Goal: Task Accomplishment & Management: Manage account settings

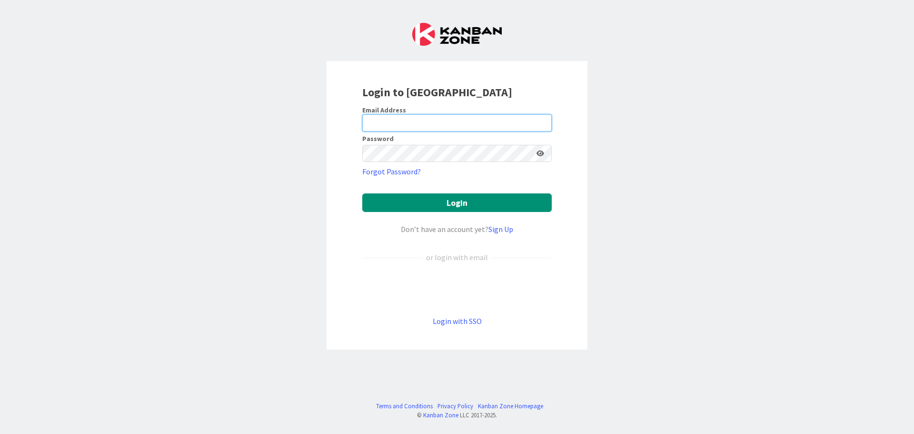
type input "scott.hamilton@mrcglobal.com"
drag, startPoint x: 472, startPoint y: 309, endPoint x: 472, endPoint y: 315, distance: 5.7
click at [472, 309] on form "Email Address scott.hamilton@mrcglobal.com Password Forgot Password? Login Don’…" at bounding box center [456, 216] width 189 height 221
click at [472, 315] on div "Login with SSO" at bounding box center [456, 320] width 189 height 11
click at [477, 319] on link "Login with SSO" at bounding box center [457, 321] width 49 height 10
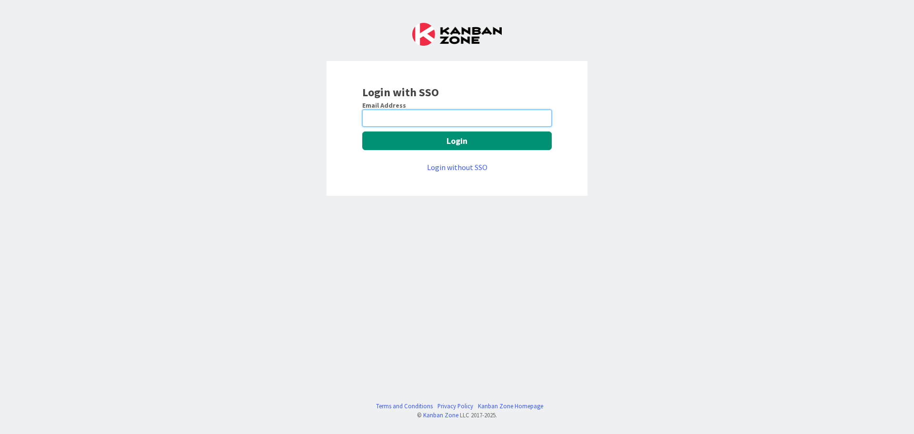
click at [436, 127] on div "Email Address Login Login without SSO" at bounding box center [456, 137] width 189 height 72
type input "scott.hamilton@mrcglobal.com"
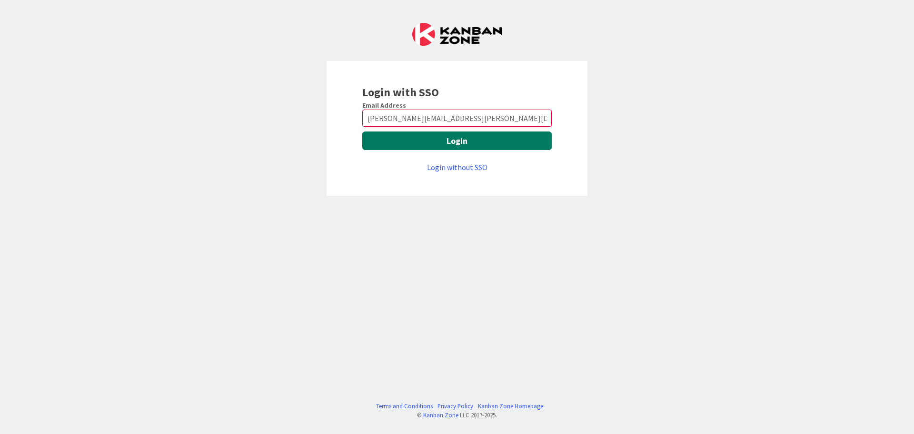
click at [469, 145] on button "Login" at bounding box center [456, 140] width 189 height 19
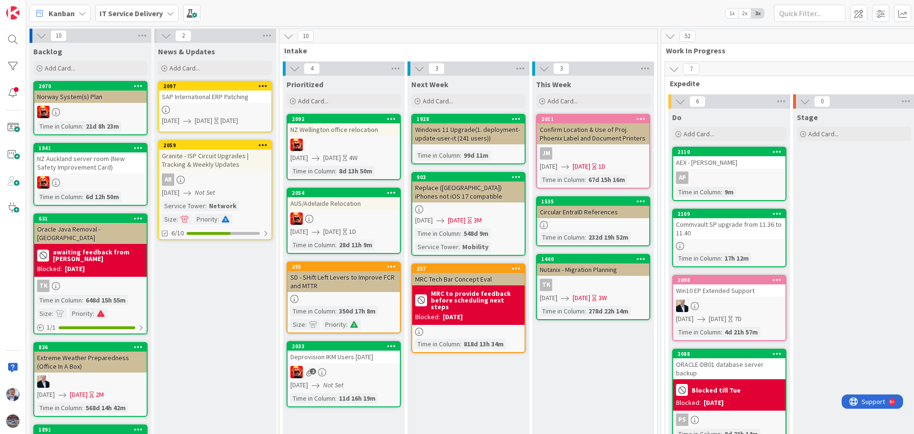
click at [717, 287] on div "Win10 EP Extended Support" at bounding box center [729, 290] width 112 height 12
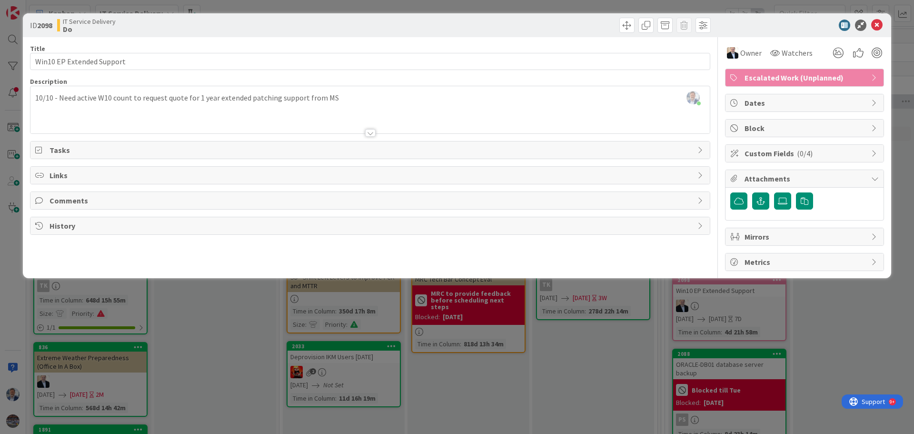
click at [35, 97] on div "[PERSON_NAME] just joined 10/10 - Need active W10 count to request quote for 1 …" at bounding box center [369, 109] width 679 height 47
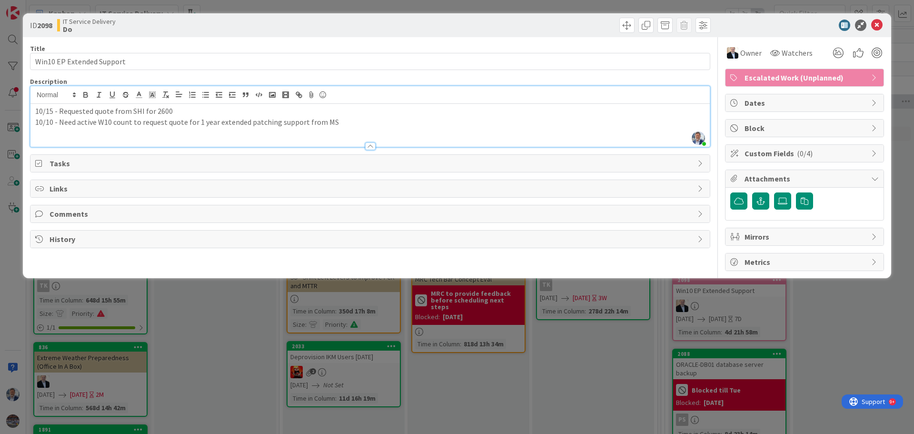
click at [171, 111] on p "10/15 - Requested quote from SHI for 2600" at bounding box center [370, 111] width 670 height 11
click at [878, 28] on icon at bounding box center [876, 25] width 11 height 11
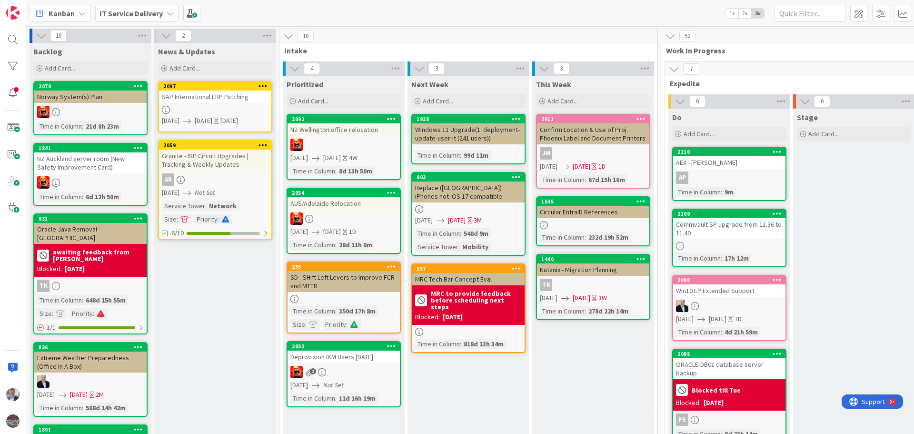
click at [723, 156] on div "2110" at bounding box center [729, 152] width 112 height 9
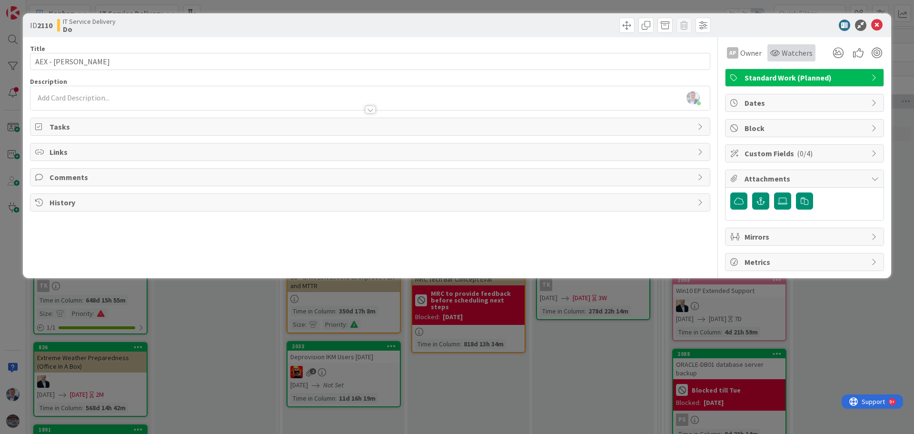
click at [807, 57] on span "Watchers" at bounding box center [796, 52] width 31 height 11
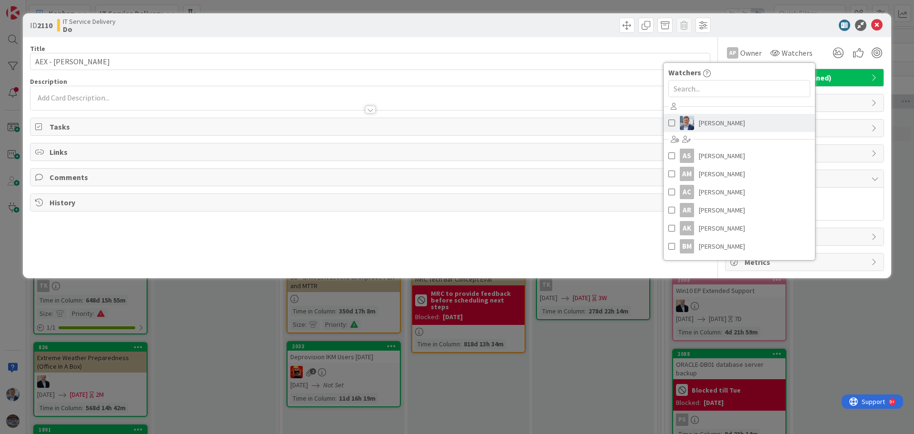
click at [668, 123] on span at bounding box center [671, 123] width 7 height 14
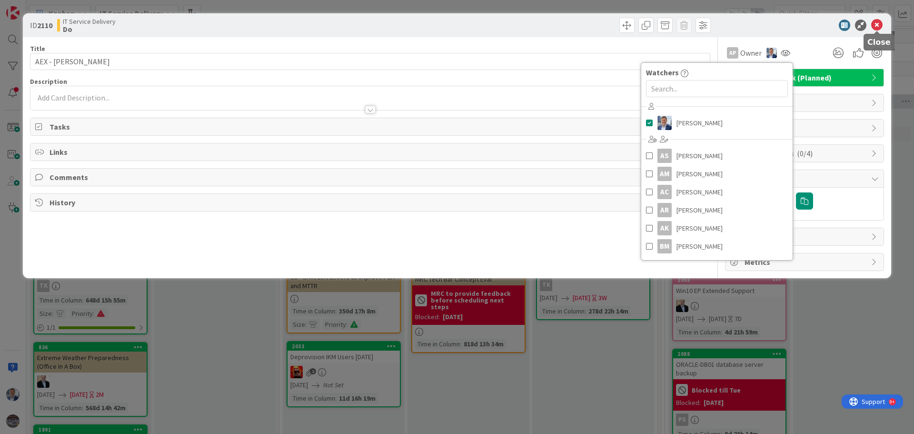
click at [877, 25] on icon at bounding box center [876, 25] width 11 height 11
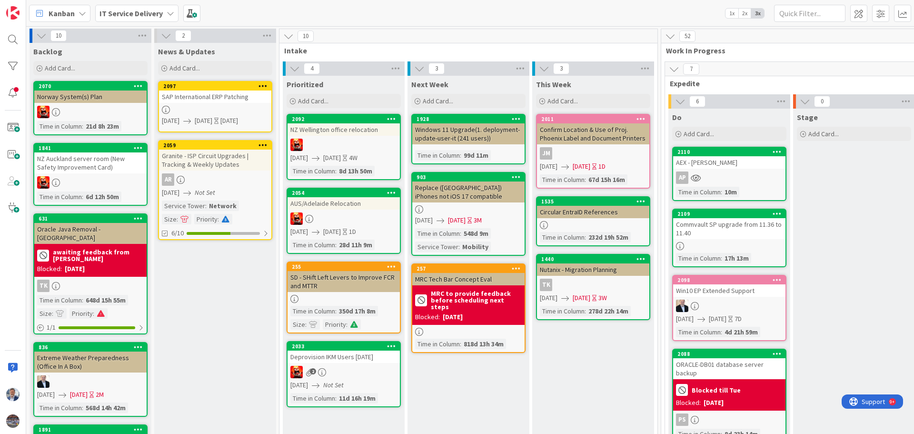
click at [710, 300] on div at bounding box center [729, 305] width 112 height 12
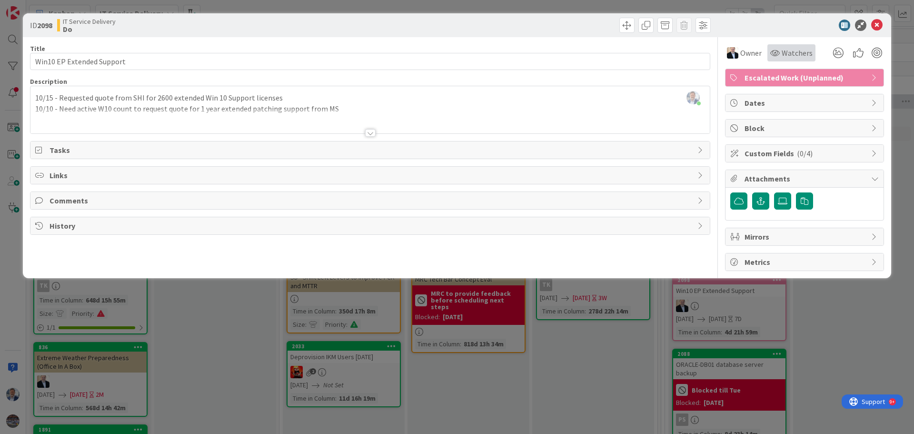
click at [792, 55] on span "Watchers" at bounding box center [796, 52] width 31 height 11
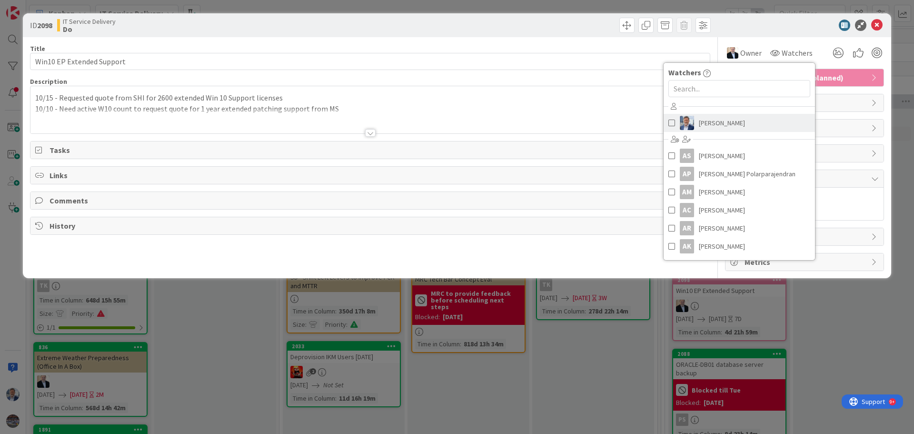
click at [702, 125] on span "[PERSON_NAME]" at bounding box center [722, 123] width 46 height 14
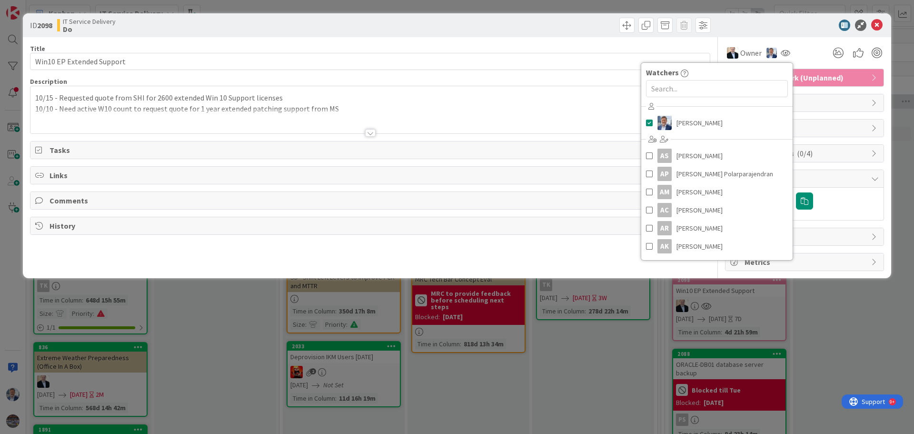
click at [762, 24] on div at bounding box center [799, 25] width 168 height 11
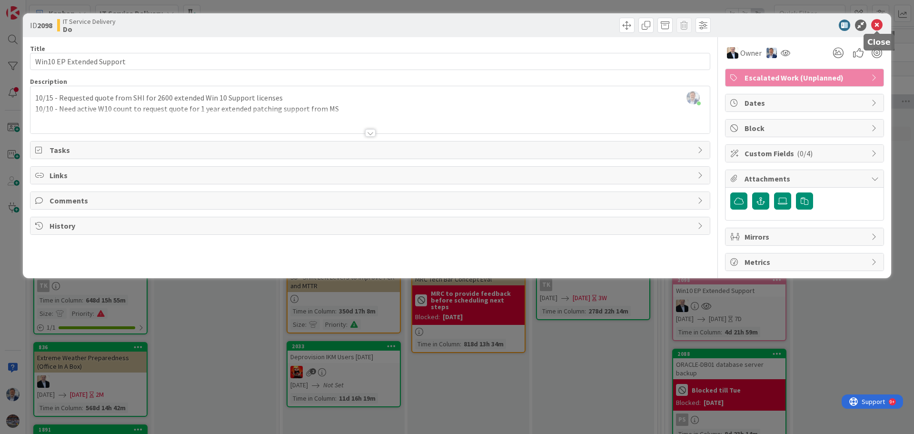
click at [875, 25] on icon at bounding box center [876, 25] width 11 height 11
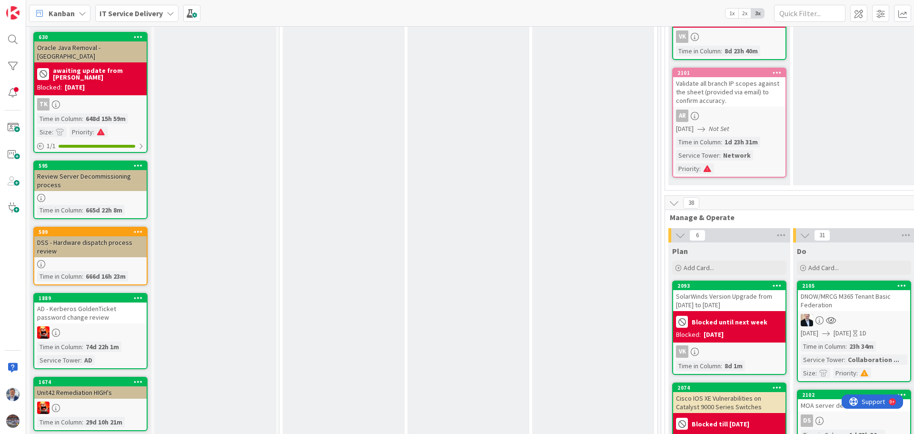
scroll to position [524, 0]
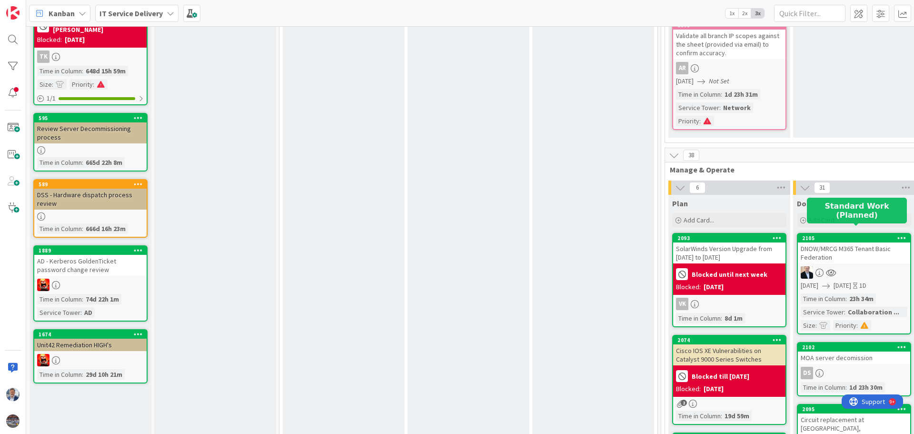
click at [871, 235] on div "2105" at bounding box center [856, 238] width 108 height 7
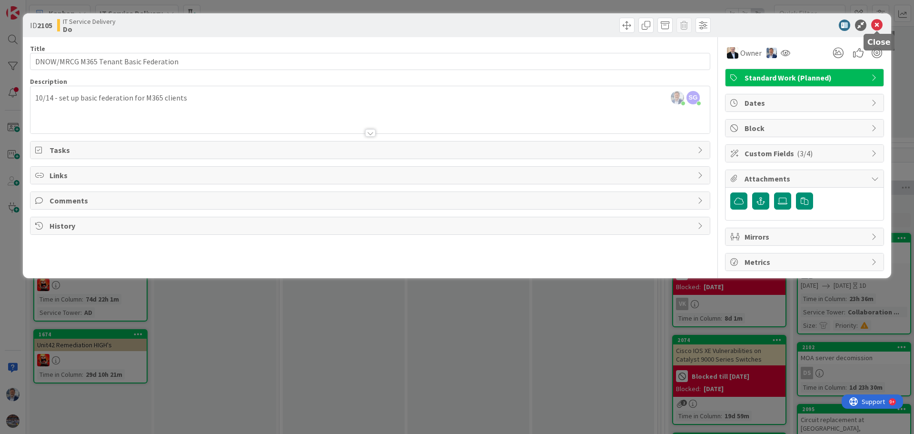
click at [878, 26] on icon at bounding box center [876, 25] width 11 height 11
